Goal: Task Accomplishment & Management: Use online tool/utility

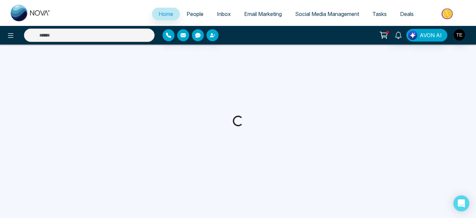
select select "*"
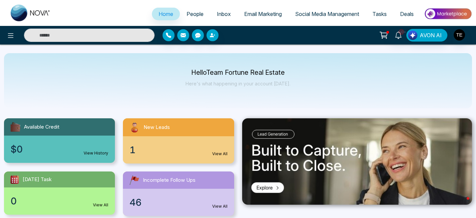
click at [269, 15] on span "Email Marketing" at bounding box center [263, 14] width 38 height 7
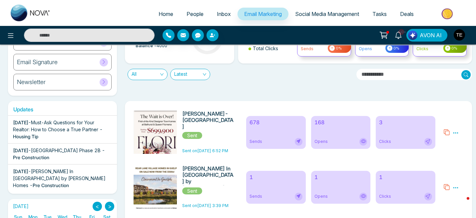
scroll to position [59, 0]
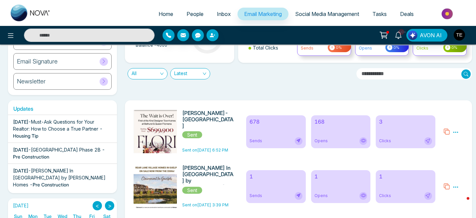
click at [329, 139] on div "Opens" at bounding box center [340, 141] width 53 height 8
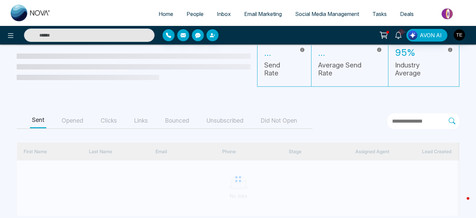
scroll to position [37, 0]
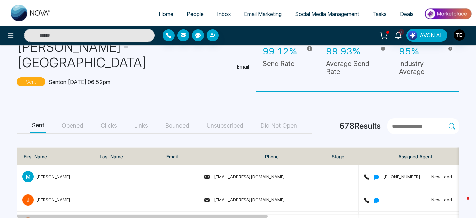
click at [229, 119] on button "Unsubscribed" at bounding box center [224, 126] width 41 height 15
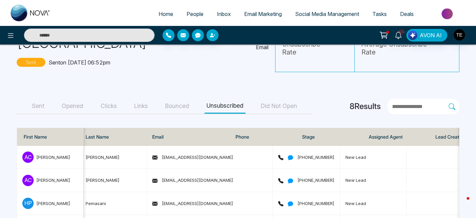
scroll to position [0, 0]
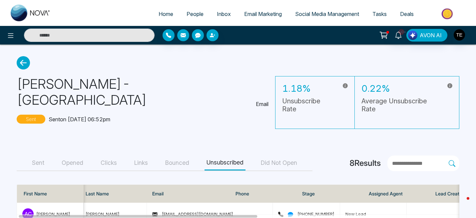
click at [40, 156] on button "Sent" at bounding box center [38, 163] width 16 height 15
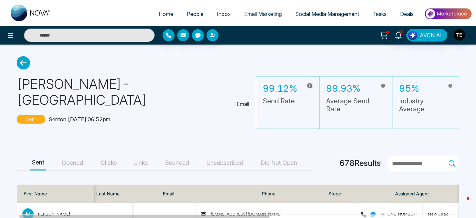
click at [78, 156] on button "Opened" at bounding box center [73, 163] width 26 height 15
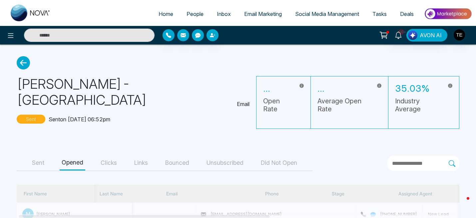
click at [113, 156] on button "Clicks" at bounding box center [109, 163] width 20 height 15
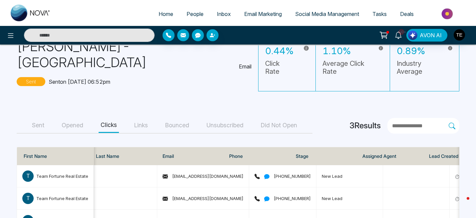
scroll to position [52, 0]
